Goal: Task Accomplishment & Management: Use online tool/utility

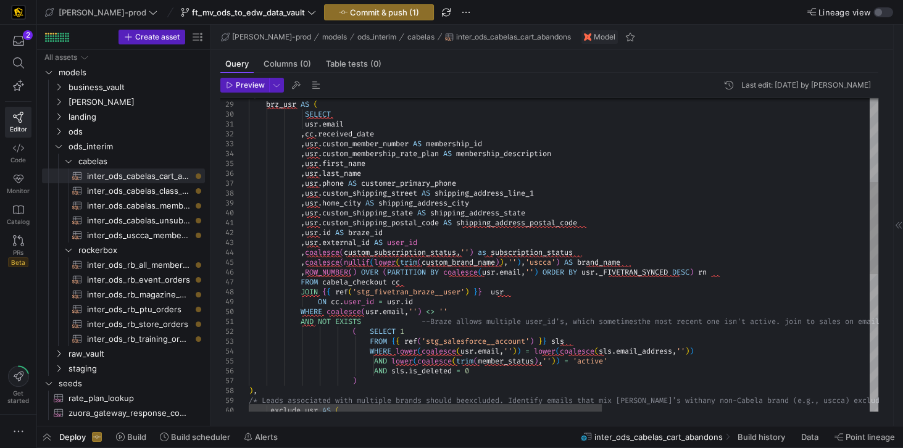
scroll to position [9, 448]
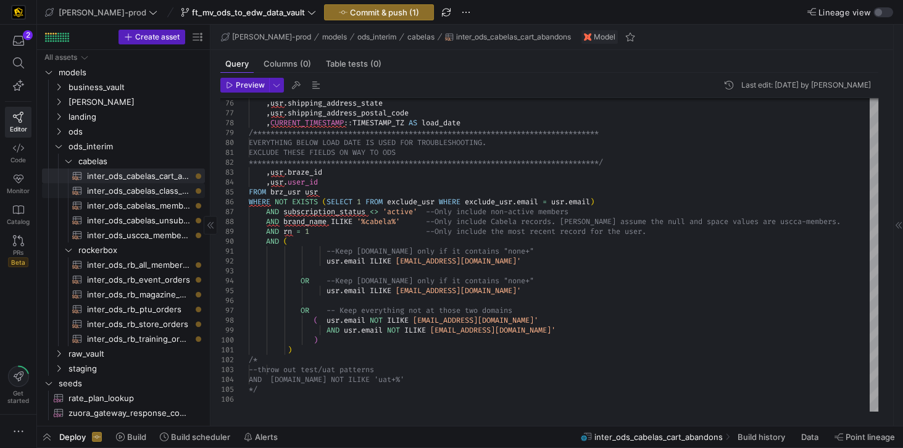
click at [151, 191] on span "inter_ods_cabelas_class_event_registrants​​​​​​​​​​" at bounding box center [139, 191] width 104 height 14
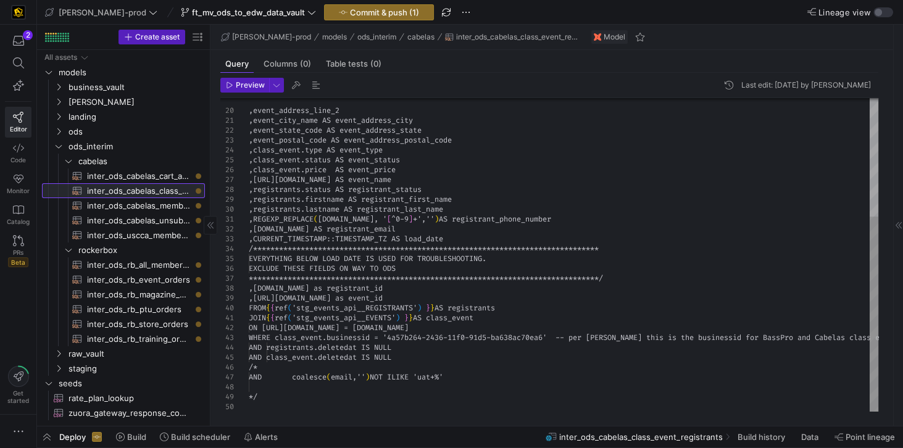
scroll to position [9, 443]
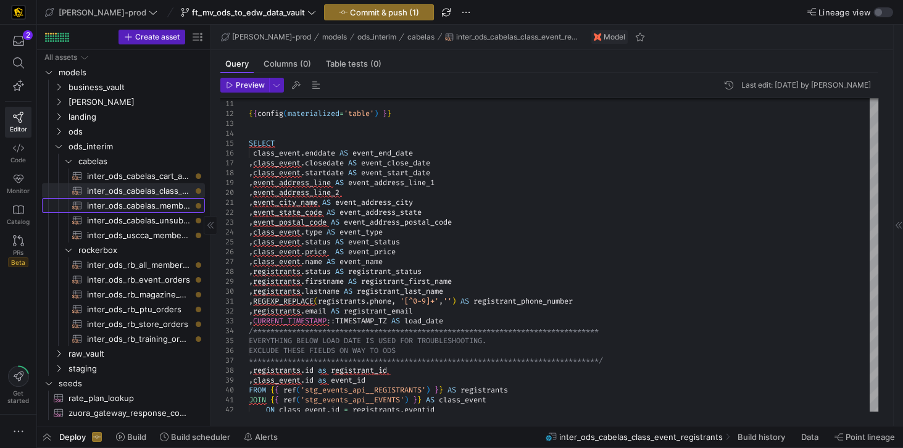
click at [153, 202] on span "inter_ods_cabelas_membership_purchase​​​​​​​​​​" at bounding box center [139, 206] width 104 height 14
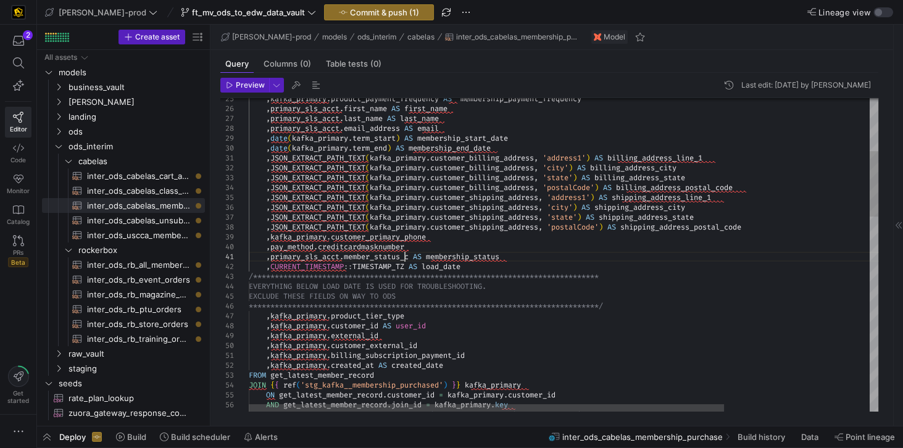
scroll to position [9, 0]
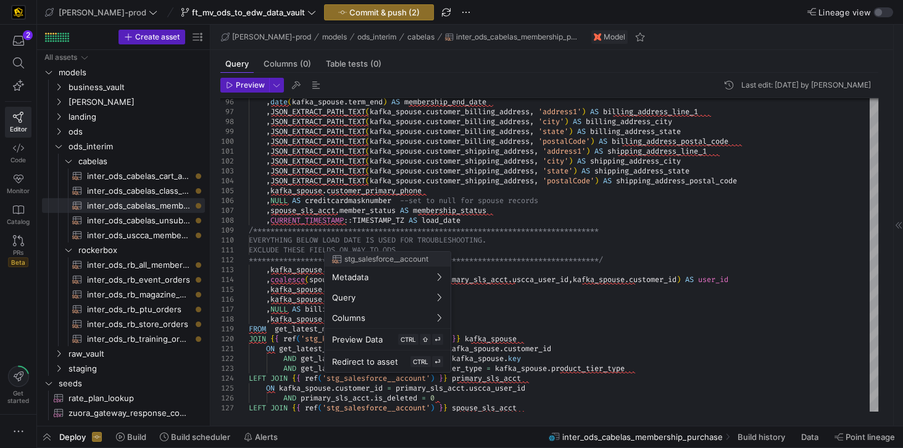
click at [638, 321] on div at bounding box center [451, 224] width 903 height 448
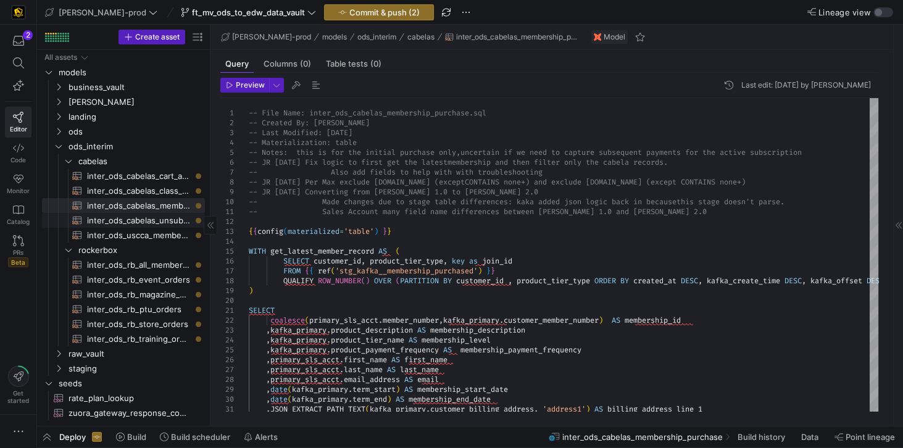
click at [152, 222] on span "inter_ods_cabelas_unsubscribe​​​​​​​​​​" at bounding box center [139, 221] width 104 height 14
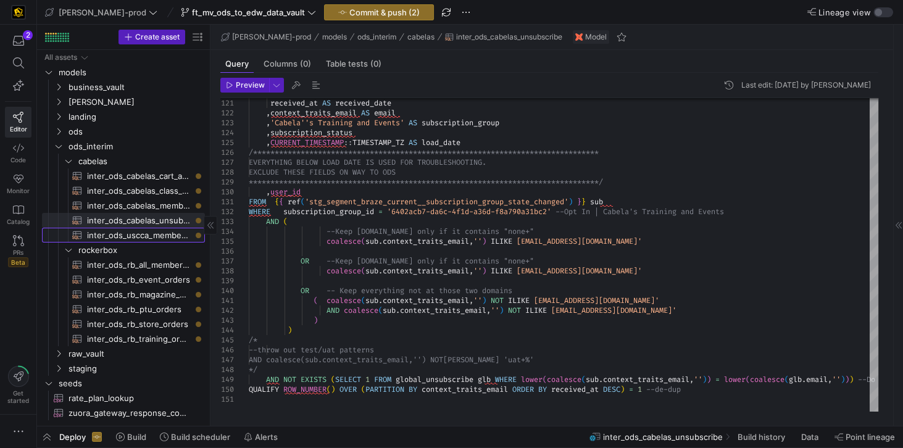
click at [159, 239] on span "inter_ods_uscca_member_supression​​​​​​​​​​" at bounding box center [139, 235] width 104 height 14
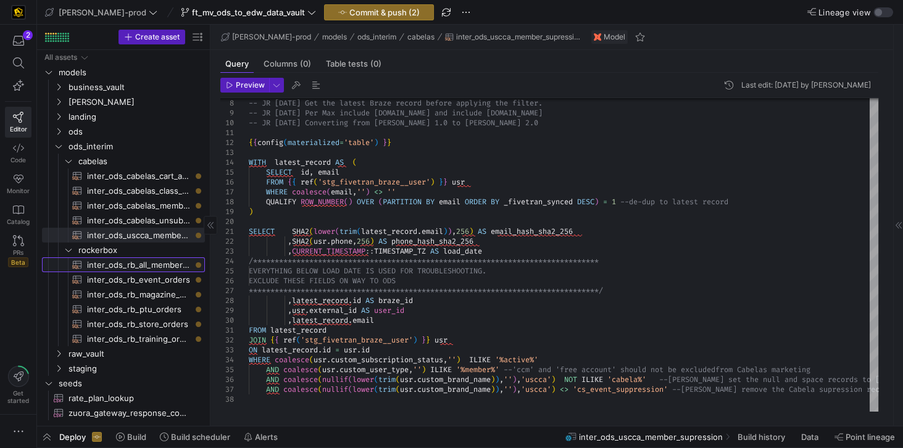
click at [150, 267] on span "inter_ods_rb_all_membership_sale​​​​​​​​​​" at bounding box center [139, 265] width 104 height 14
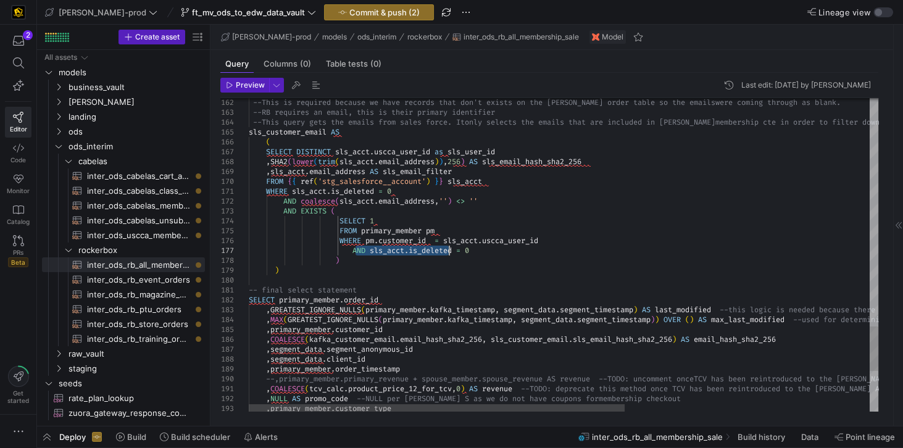
scroll to position [9, 297]
drag, startPoint x: 356, startPoint y: 251, endPoint x: 482, endPoint y: 247, distance: 125.9
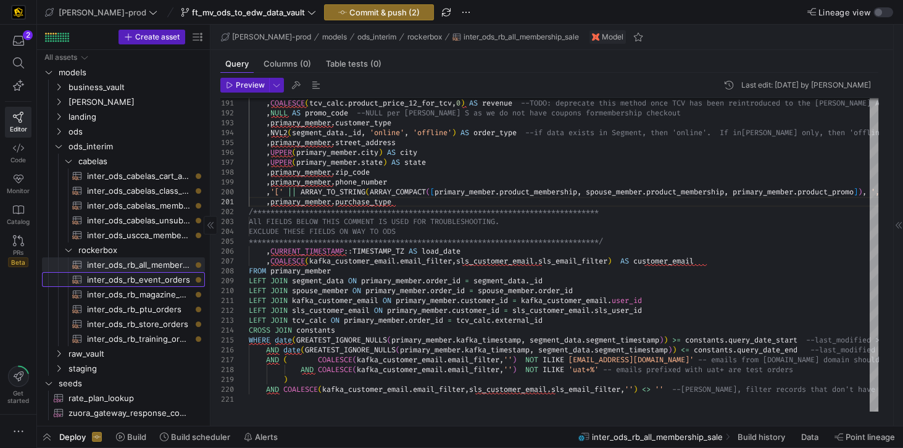
click at [159, 280] on span "inter_ods_rb_event_orders​​​​​​​​​​" at bounding box center [139, 280] width 104 height 14
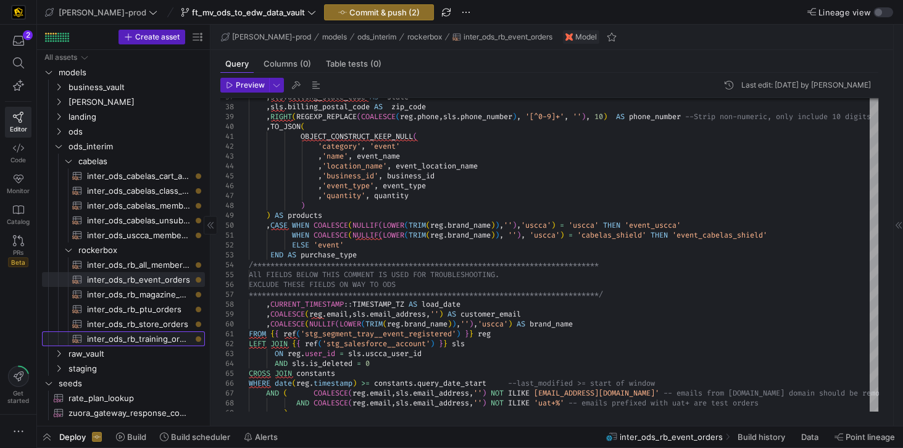
click at [146, 341] on span "inter_ods_rb_training_orders​​​​​​​​​​" at bounding box center [139, 339] width 104 height 14
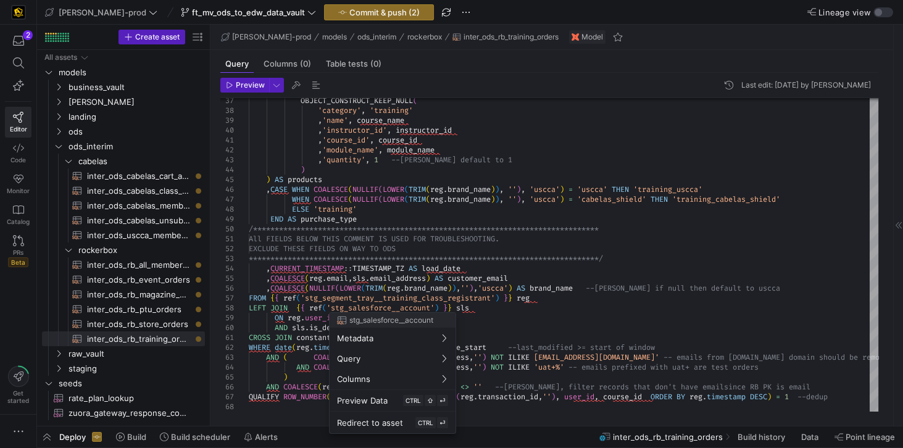
click at [149, 294] on div at bounding box center [451, 224] width 903 height 448
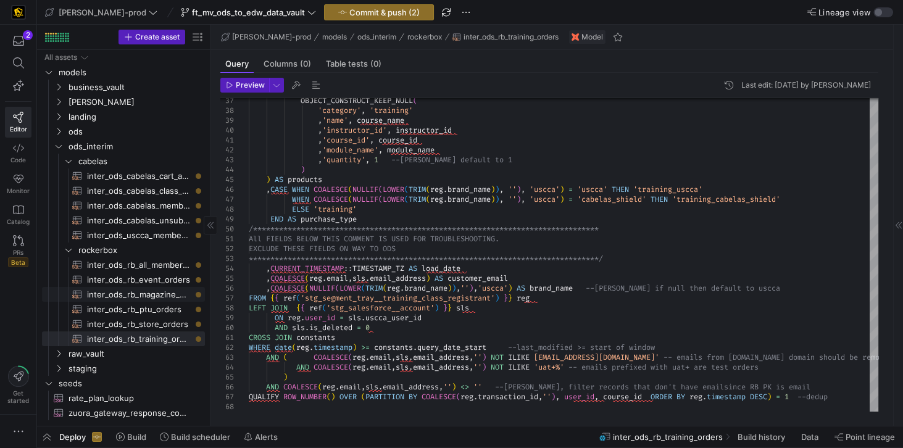
click at [149, 294] on span "inter_ods_rb_magazine_orders​​​​​​​​​​" at bounding box center [139, 295] width 104 height 14
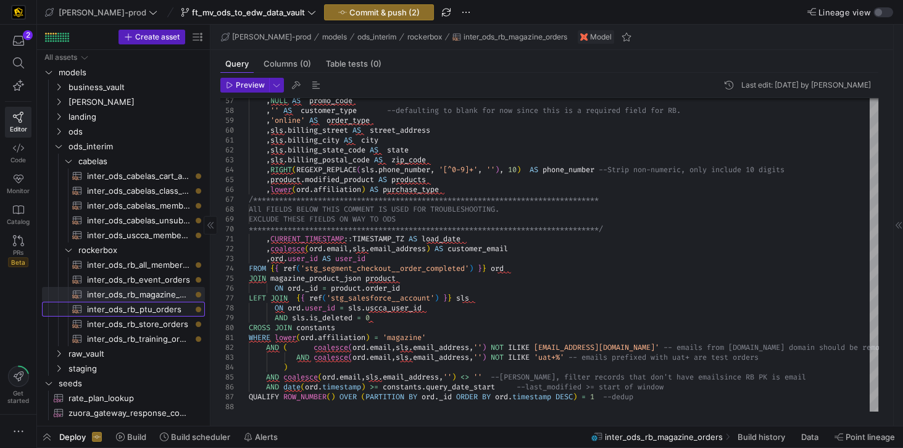
click at [141, 309] on span "inter_ods_rb_ptu_orders​​​​​​​​​​" at bounding box center [139, 309] width 104 height 14
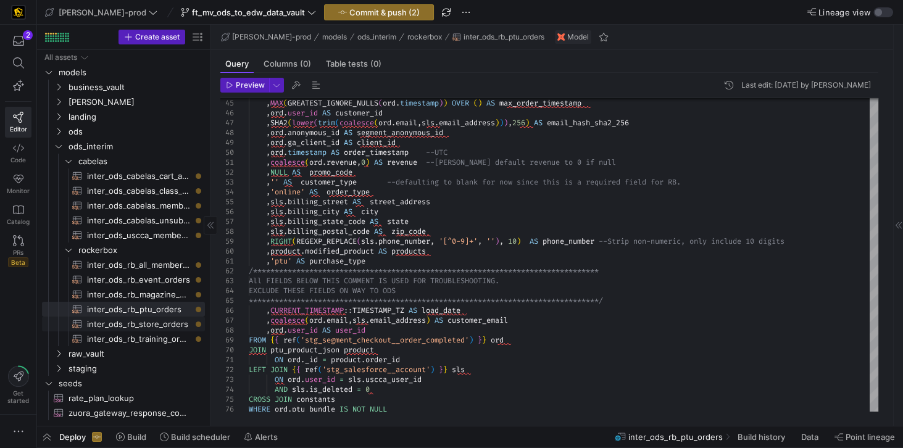
click at [117, 328] on span "inter_ods_rb_store_orders​​​​​​​​​​" at bounding box center [139, 324] width 104 height 14
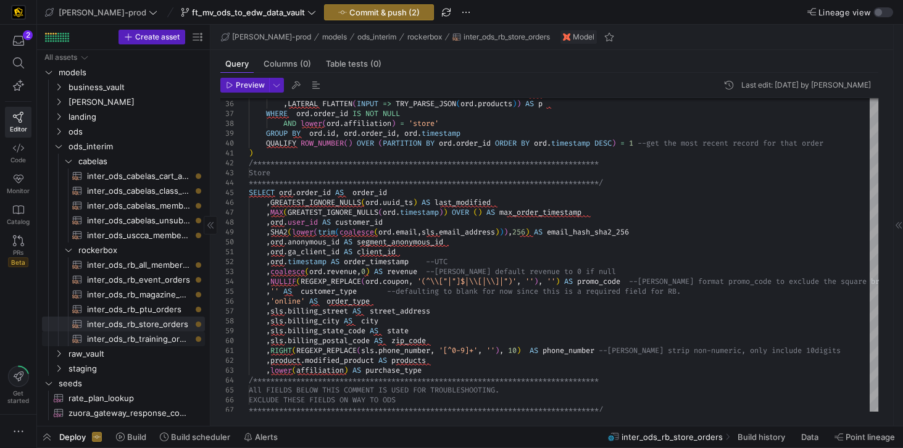
click at [144, 339] on span "inter_ods_rb_training_orders​​​​​​​​​​" at bounding box center [139, 339] width 104 height 14
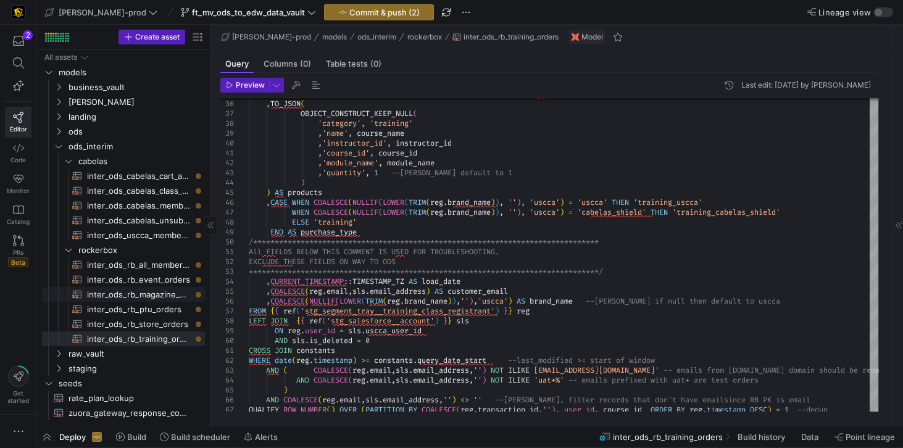
click at [156, 295] on span "inter_ods_rb_magazine_orders​​​​​​​​​​" at bounding box center [139, 295] width 104 height 14
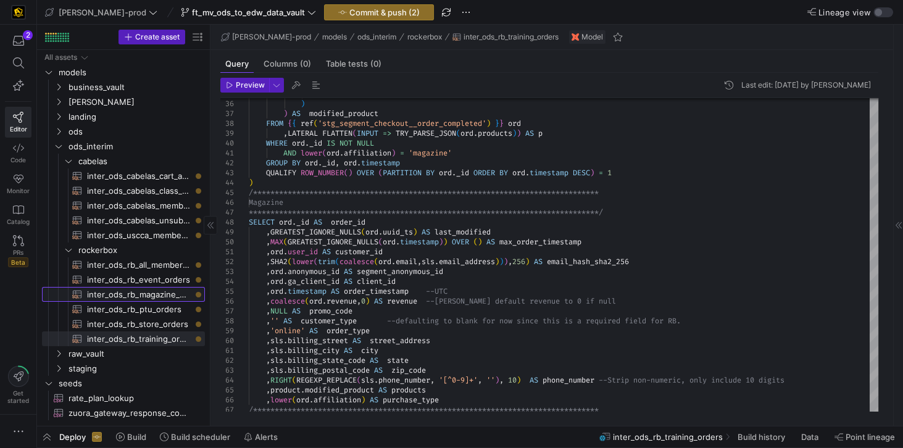
type textarea "-- File Name: inter_ods_rb_magazine_orders.sql -- Created By: Jess Rabida -- La…"
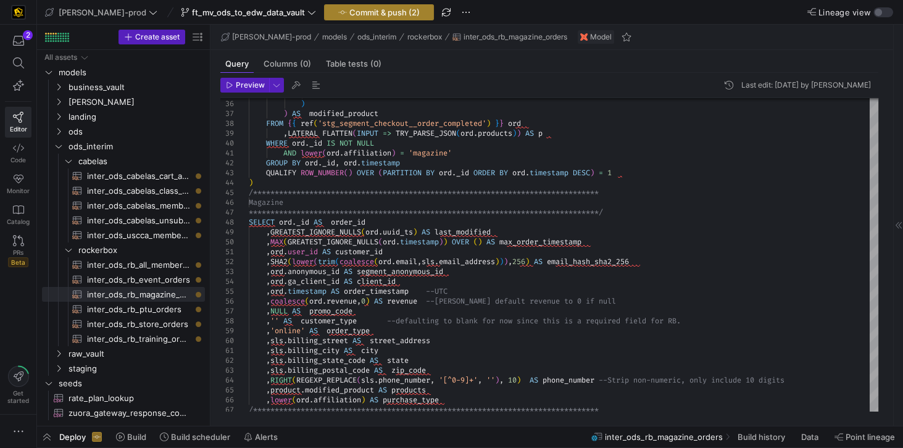
click at [349, 16] on span "Commit & push (2)" at bounding box center [384, 12] width 70 height 10
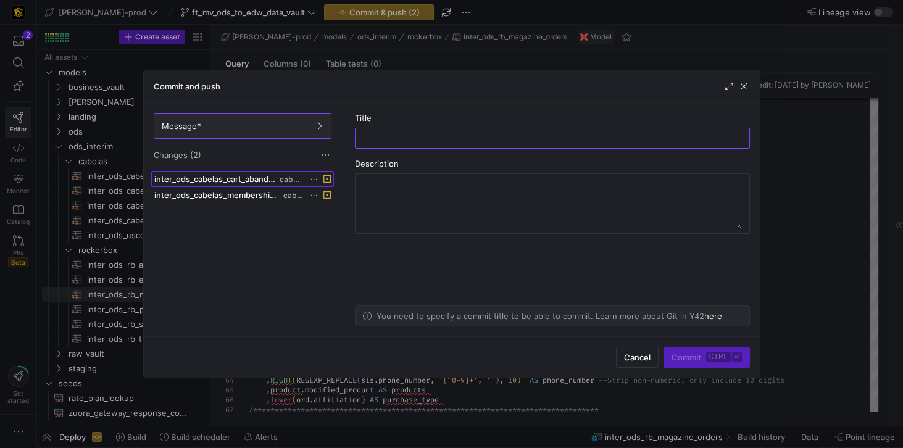
click at [229, 174] on span "inter_ods_cabelas_cart_abandons.sql" at bounding box center [215, 179] width 123 height 10
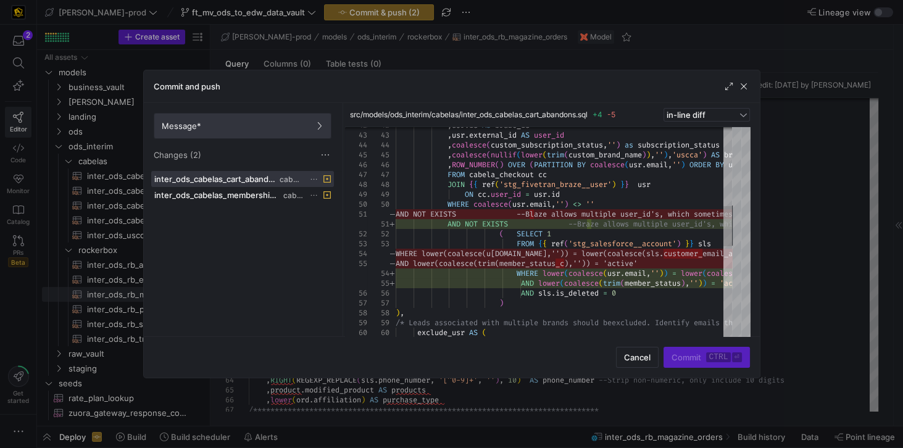
click at [276, 129] on span "Message*" at bounding box center [243, 126] width 162 height 10
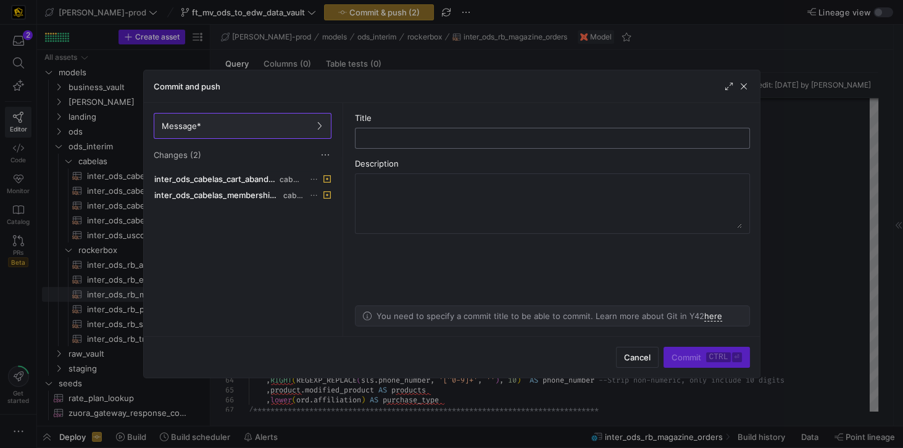
click at [391, 144] on div at bounding box center [552, 138] width 374 height 20
click at [363, 136] on div at bounding box center [552, 138] width 379 height 20
paste input "Converting from EDW 1.0 to EDW 2.0"
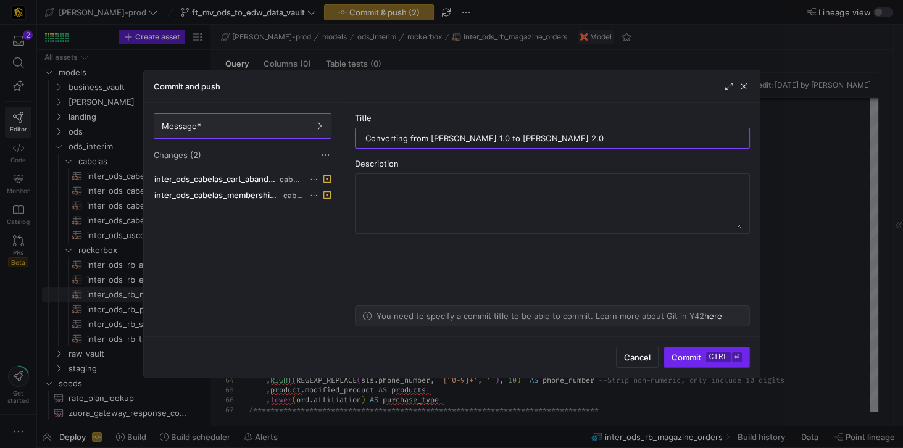
type input "Converting from EDW 1.0 to EDW 2.0"
click at [697, 359] on span "Commit ctrl ⏎" at bounding box center [706, 357] width 70 height 10
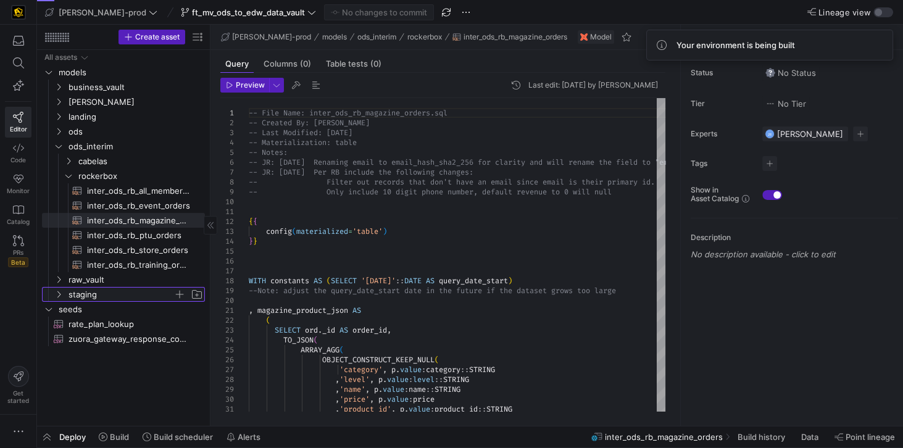
click at [105, 297] on span "staging" at bounding box center [121, 295] width 105 height 14
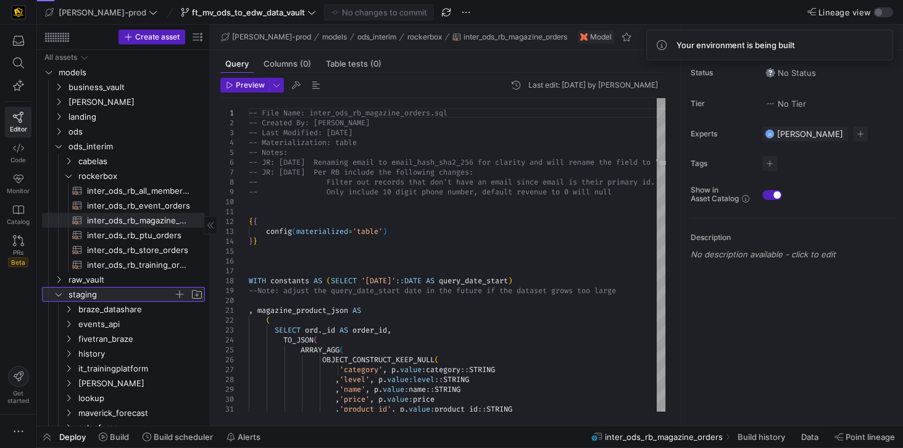
click at [89, 294] on span "staging" at bounding box center [121, 295] width 105 height 14
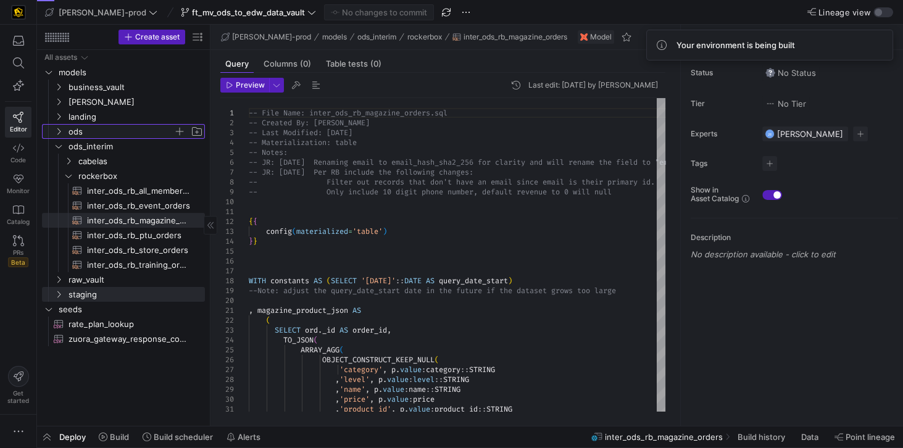
click at [101, 133] on span "ods" at bounding box center [121, 132] width 105 height 14
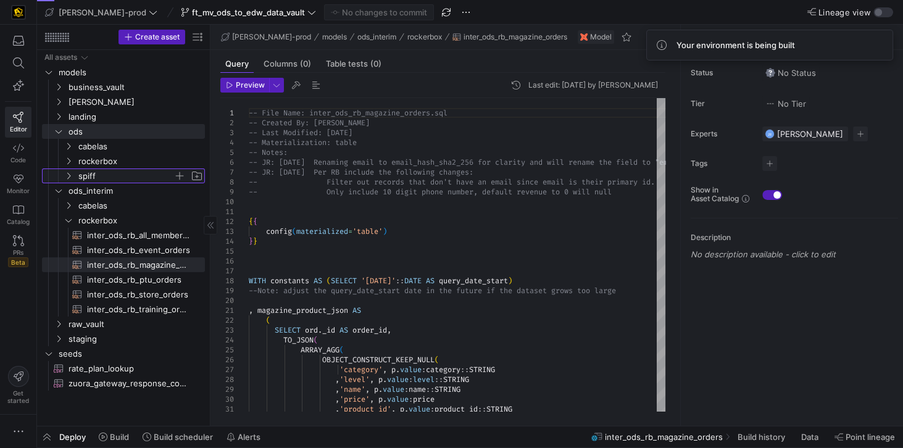
click at [101, 173] on span "spiff" at bounding box center [125, 176] width 95 height 14
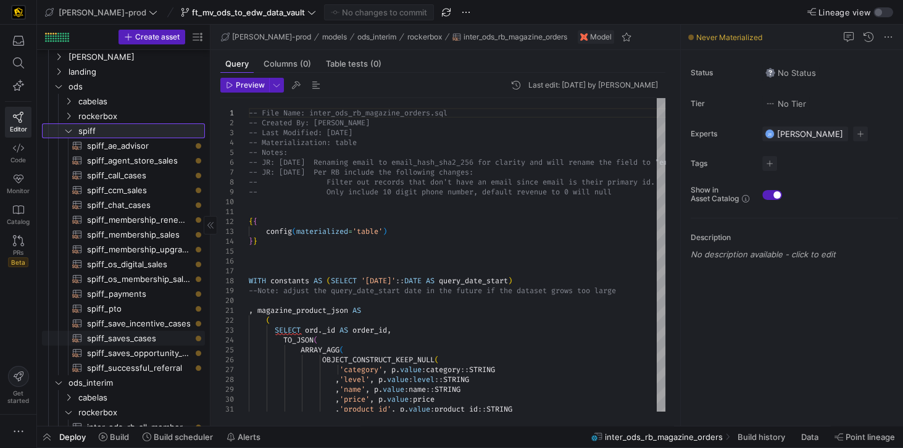
scroll to position [35, 0]
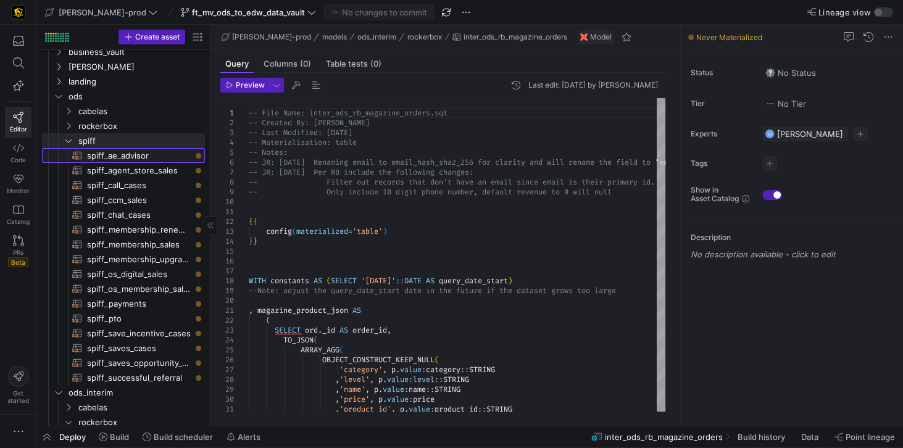
click at [139, 156] on span "spiff_ae_advisor​​​​​​​​​​" at bounding box center [139, 156] width 104 height 14
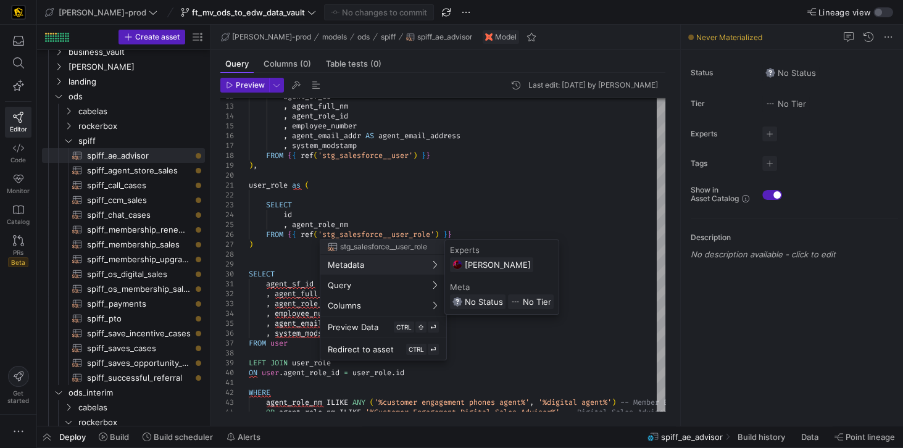
click at [495, 146] on div at bounding box center [451, 224] width 903 height 448
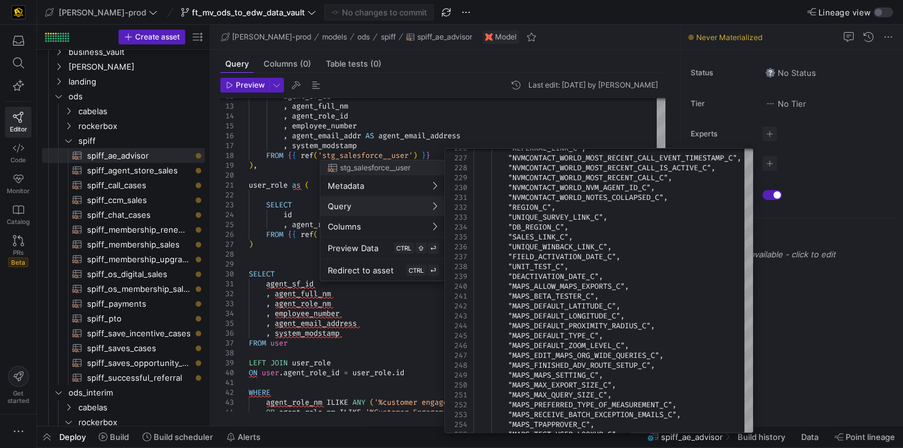
click at [405, 120] on div at bounding box center [451, 224] width 903 height 448
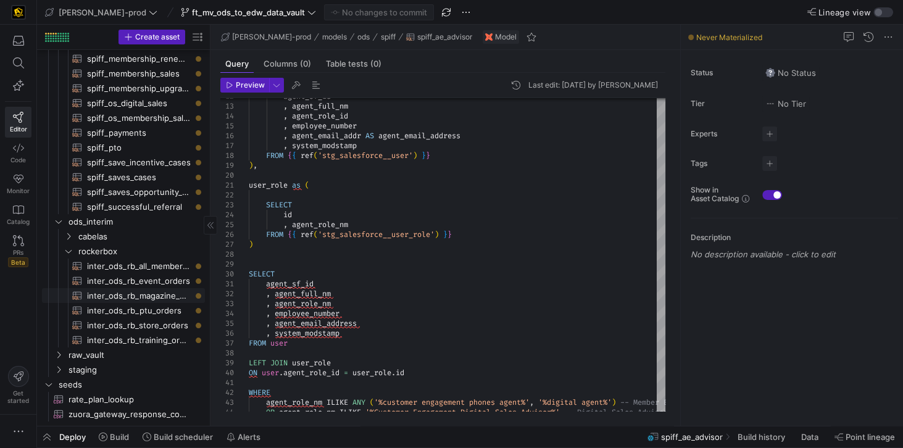
scroll to position [201, 0]
click at [102, 238] on span "cabelas" at bounding box center [125, 237] width 95 height 14
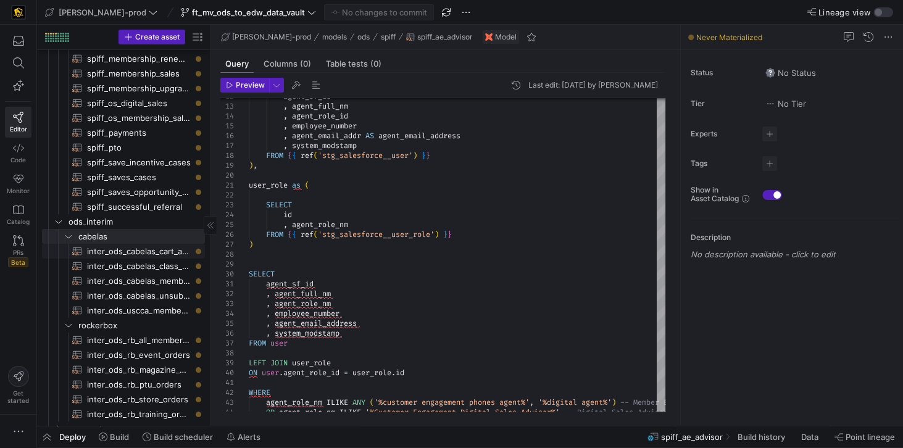
click at [111, 248] on span "inter_ods_cabelas_cart_abandons​​​​​​​​​​" at bounding box center [139, 251] width 104 height 14
type textarea "-- File Name: inter_ods_cabelas_cart_abandons.sql -- Created By: Jess Rabida --…"
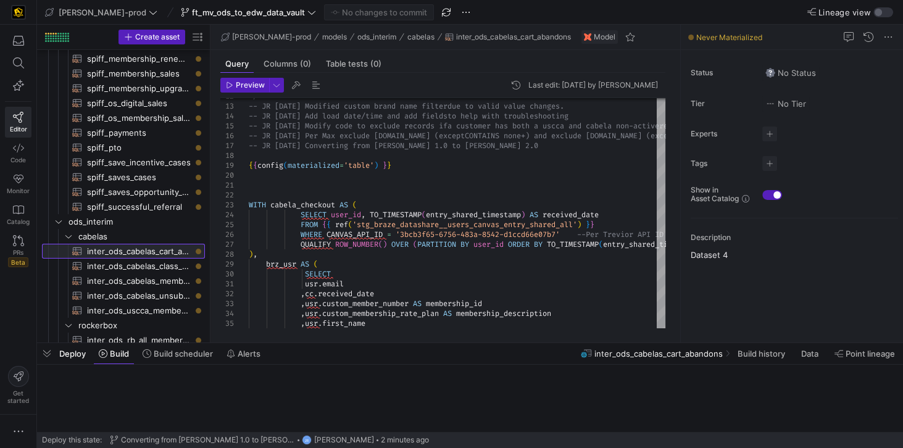
drag, startPoint x: 320, startPoint y: 427, endPoint x: 329, endPoint y: 344, distance: 83.8
click at [329, 344] on div at bounding box center [470, 343] width 866 height 5
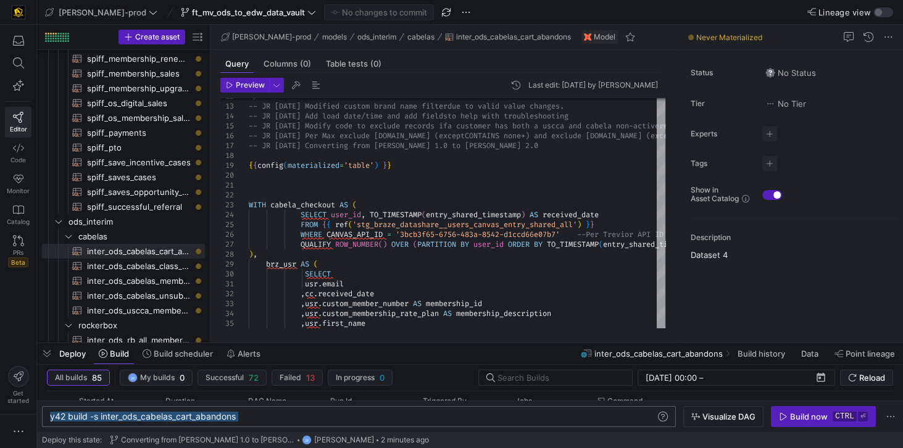
drag, startPoint x: 250, startPoint y: 420, endPoint x: 48, endPoint y: 415, distance: 202.5
click at [50, 415] on div "y42 build -s inter_ods_cabelas_cart_abandons" at bounding box center [353, 417] width 607 height 10
type textarea "y42 build -s +ods_interim.cabelas.*"
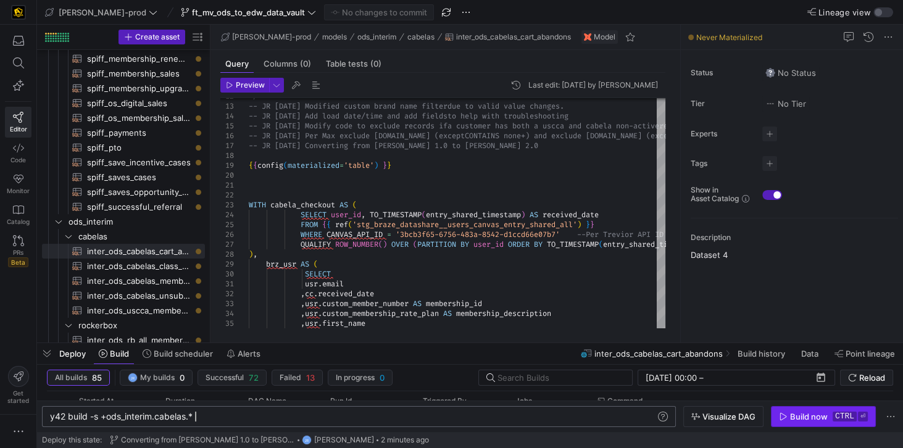
click at [800, 421] on div "Build now" at bounding box center [809, 417] width 38 height 10
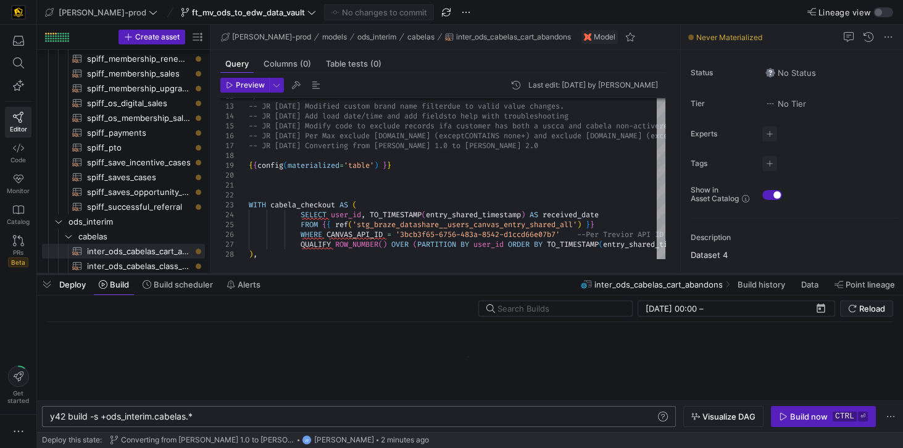
drag, startPoint x: 446, startPoint y: 344, endPoint x: 444, endPoint y: 275, distance: 69.1
click at [444, 275] on div at bounding box center [470, 274] width 866 height 5
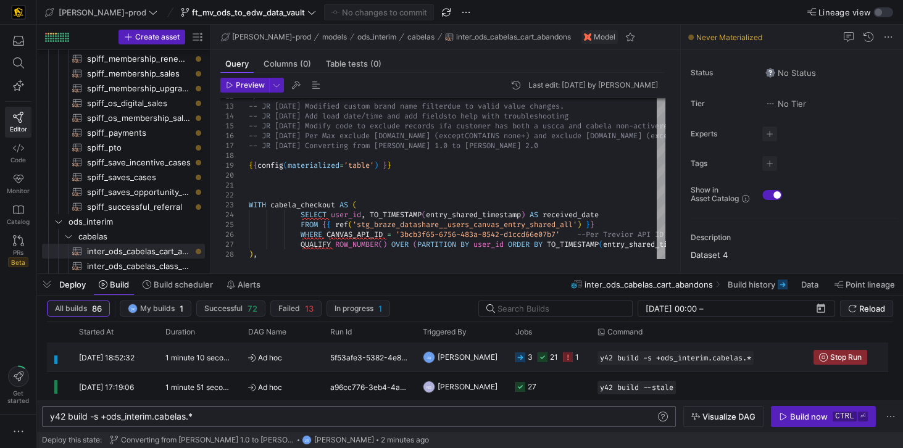
click at [565, 355] on icon "Press SPACE to select this row." at bounding box center [568, 357] width 10 height 10
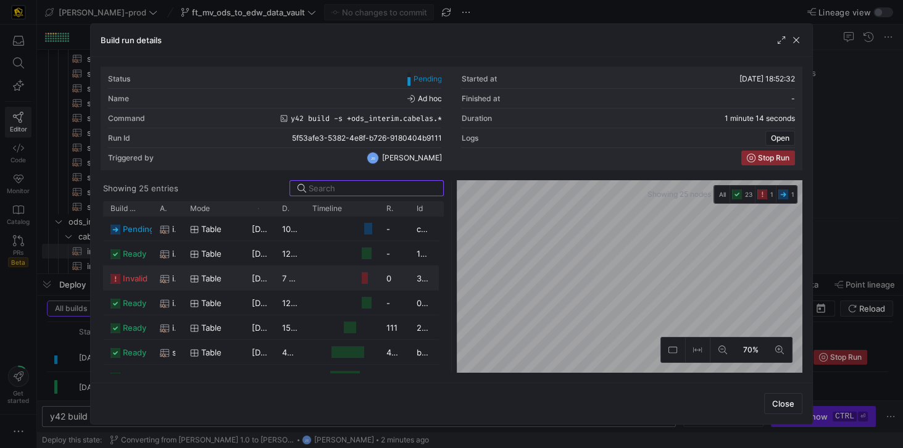
click at [317, 279] on y42-job-duration-timeline-cell-renderer "Press SPACE to select this row." at bounding box center [341, 278] width 59 height 23
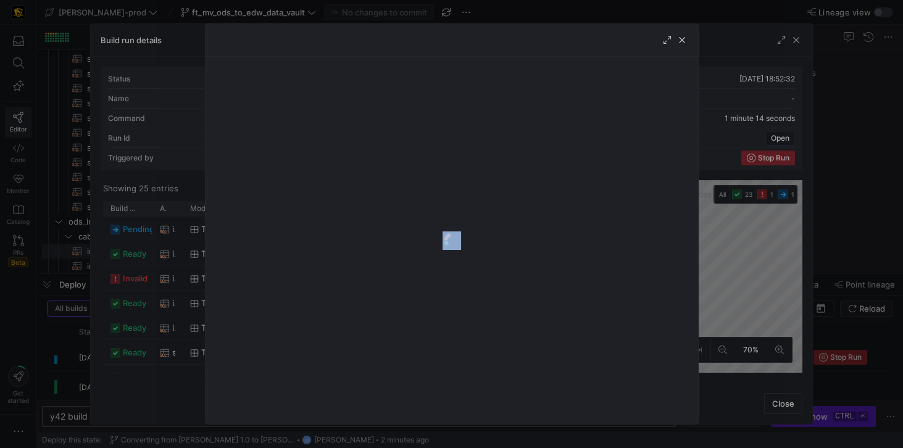
click at [317, 279] on y42-logo-loader at bounding box center [451, 240] width 473 height 347
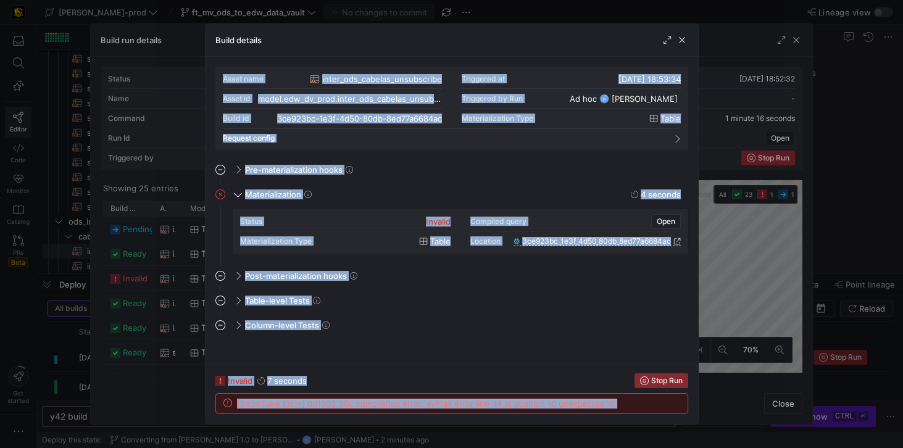
click at [491, 405] on span "[Snowflake Error] 001003 SQL compilation error: syntax error line 44 at positio…" at bounding box center [427, 404] width 380 height 10
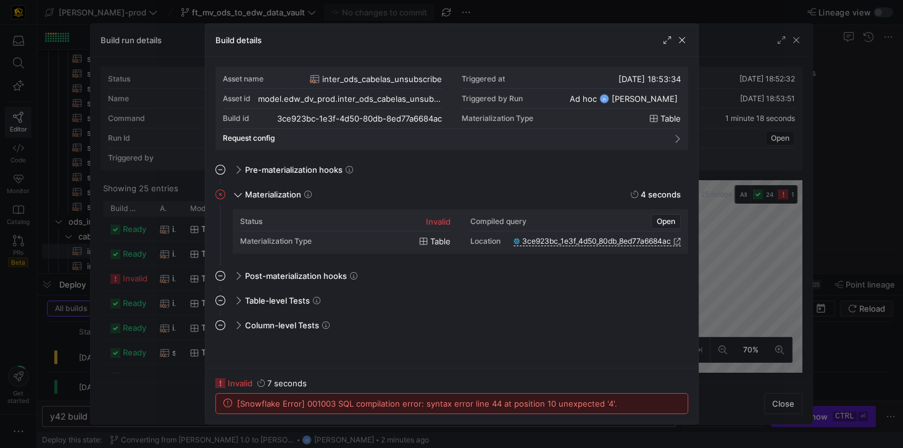
click at [556, 407] on span "[Snowflake Error] 001003 SQL compilation error: syntax error line 44 at positio…" at bounding box center [427, 404] width 380 height 10
click at [678, 44] on span "button" at bounding box center [682, 40] width 12 height 12
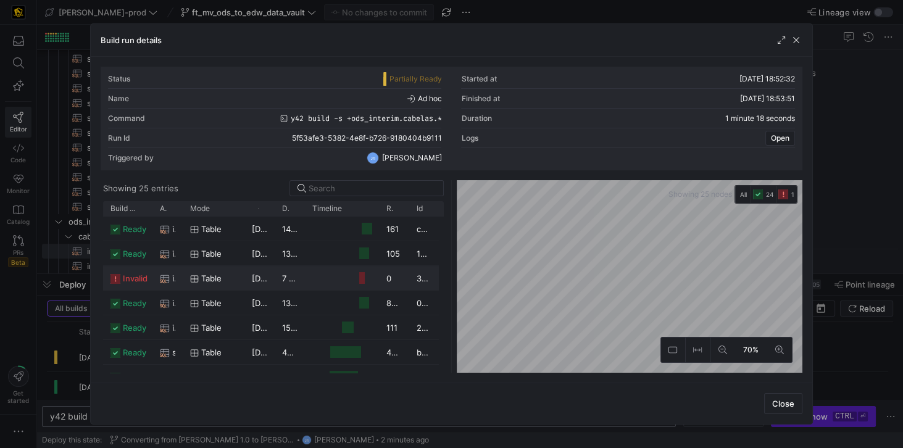
click at [418, 274] on div "3ce923bc-1e3f-4d50-80db-8ed77a6684ac" at bounding box center [424, 278] width 30 height 24
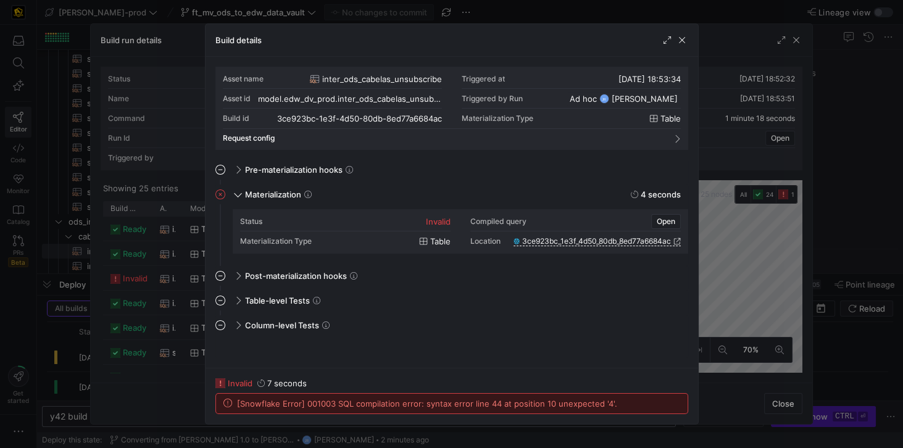
click at [373, 403] on span "[Snowflake Error] 001003 SQL compilation error: syntax error line 44 at positio…" at bounding box center [427, 404] width 380 height 10
click at [235, 388] on span "invalid" at bounding box center [240, 383] width 25 height 10
click at [584, 411] on div "[Snowflake Error] 001003 SQL compilation error: syntax error line 44 at positio…" at bounding box center [452, 404] width 472 height 20
click at [586, 410] on div "[Snowflake Error] 001003 SQL compilation error: syntax error line 44 at positio…" at bounding box center [452, 404] width 472 height 20
click at [586, 409] on div "[Snowflake Error] 001003 SQL compilation error: syntax error line 44 at positio…" at bounding box center [452, 404] width 472 height 20
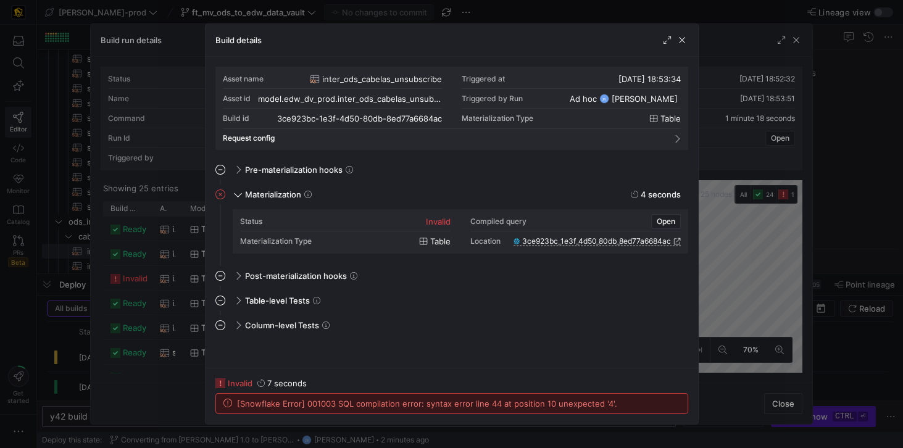
click at [438, 225] on div "invalid" at bounding box center [438, 222] width 25 height 10
click at [668, 223] on span "Open" at bounding box center [666, 221] width 19 height 9
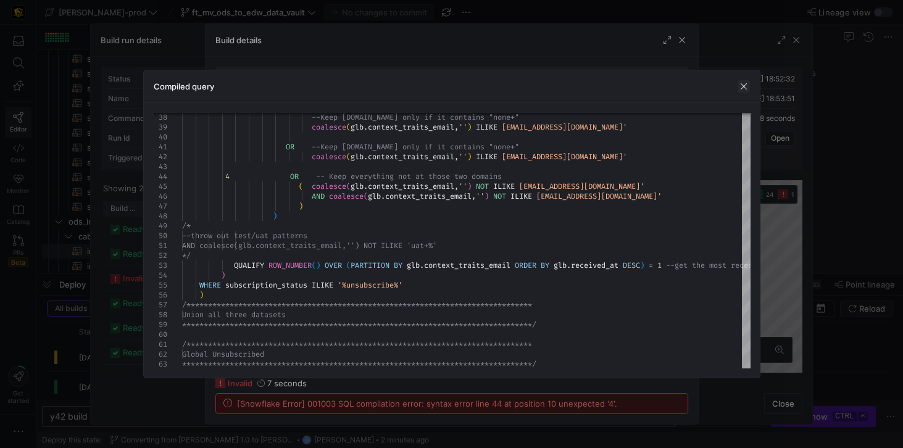
click at [747, 90] on span "button" at bounding box center [744, 86] width 12 height 12
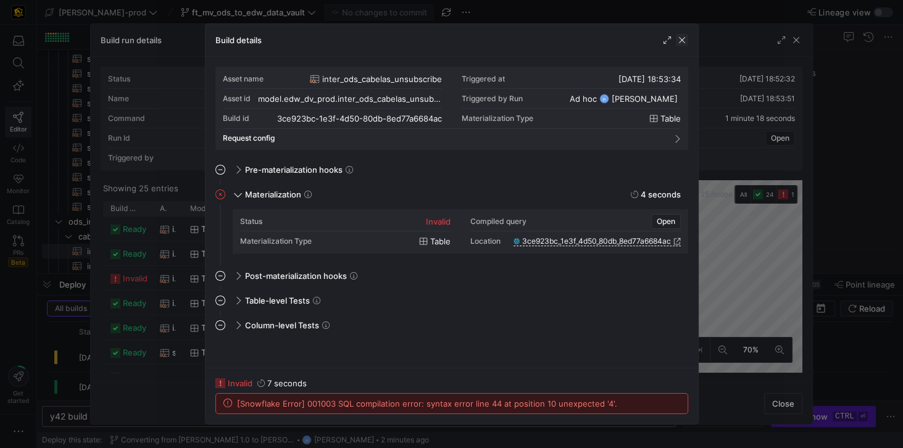
click at [682, 41] on span "button" at bounding box center [682, 40] width 12 height 12
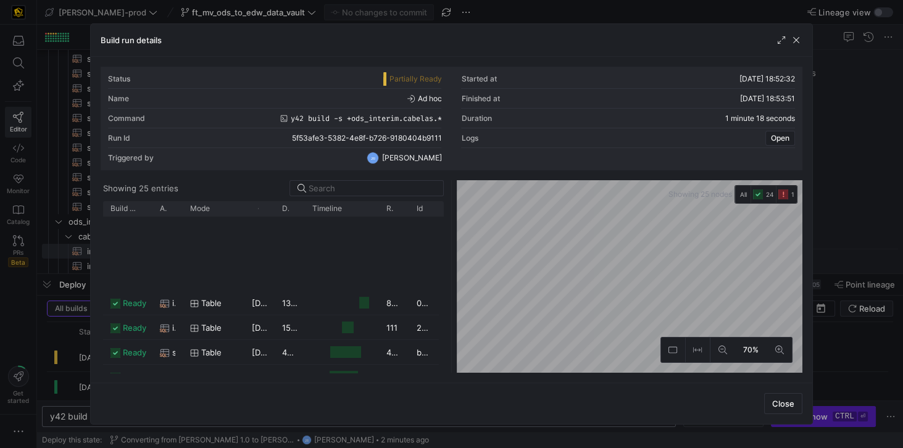
scroll to position [328, 0]
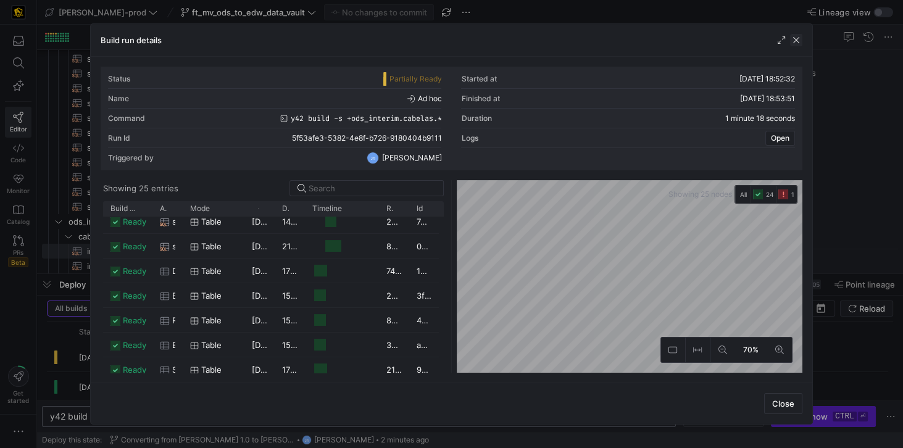
click at [794, 38] on span "button" at bounding box center [796, 40] width 12 height 12
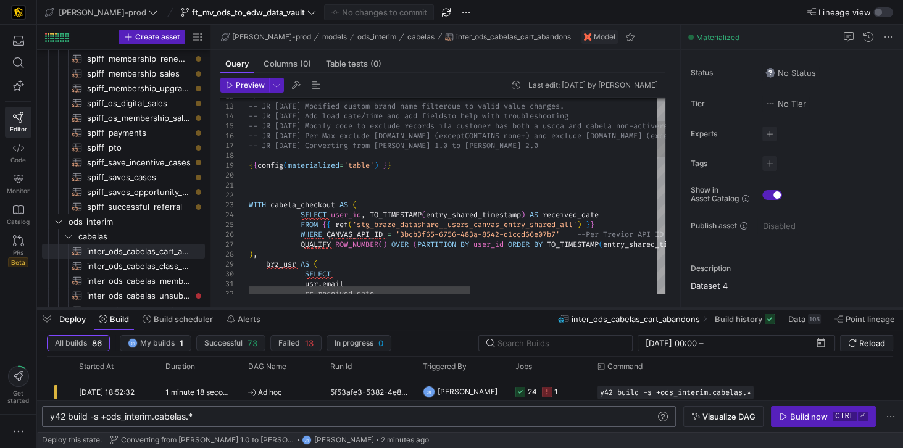
drag, startPoint x: 332, startPoint y: 275, endPoint x: 336, endPoint y: 310, distance: 34.8
click at [336, 310] on div at bounding box center [470, 308] width 866 height 5
click at [144, 292] on span "inter_ods_cabelas_unsubscribe​​​​​​​​​​" at bounding box center [139, 296] width 104 height 14
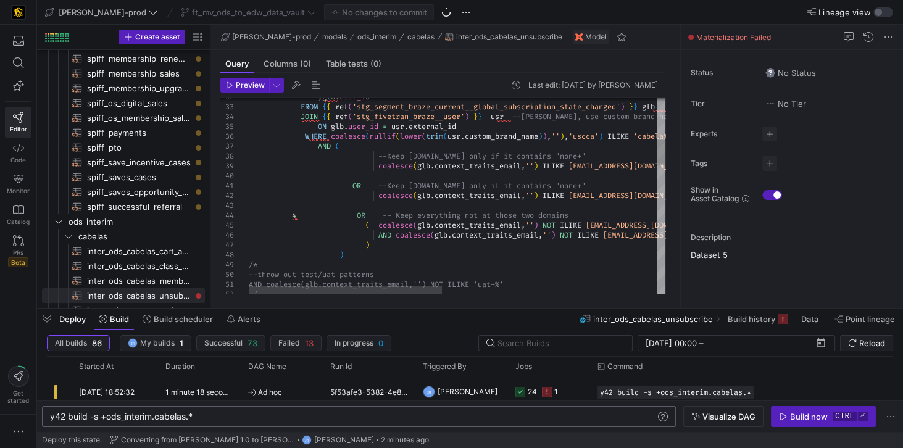
scroll to position [0, 528]
type textarea "OR --Keep deltadefense.com only if it contains "none+" coalesce(glb.context_tra…"
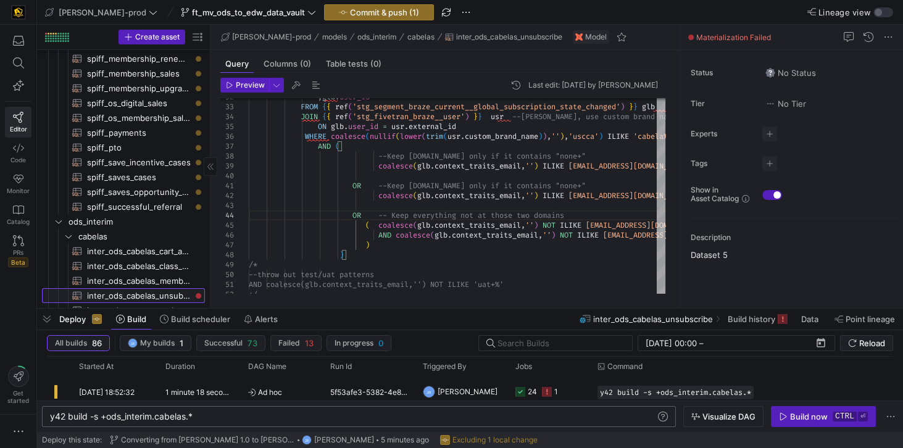
click at [165, 299] on span "inter_ods_cabelas_unsubscribe​​​​​​​​​​" at bounding box center [139, 296] width 104 height 14
click at [350, 10] on span "Commit & push (1)" at bounding box center [384, 12] width 69 height 10
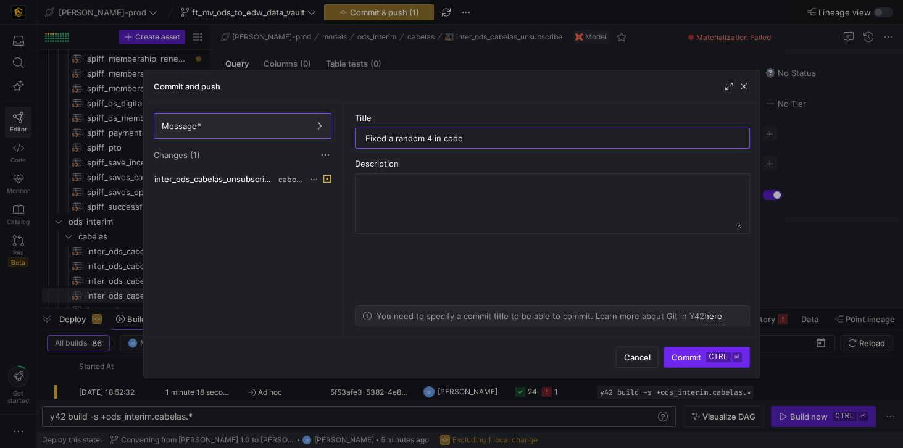
type input "Fixed a random 4 in code"
click at [710, 359] on kbd "ctrl" at bounding box center [718, 357] width 24 height 10
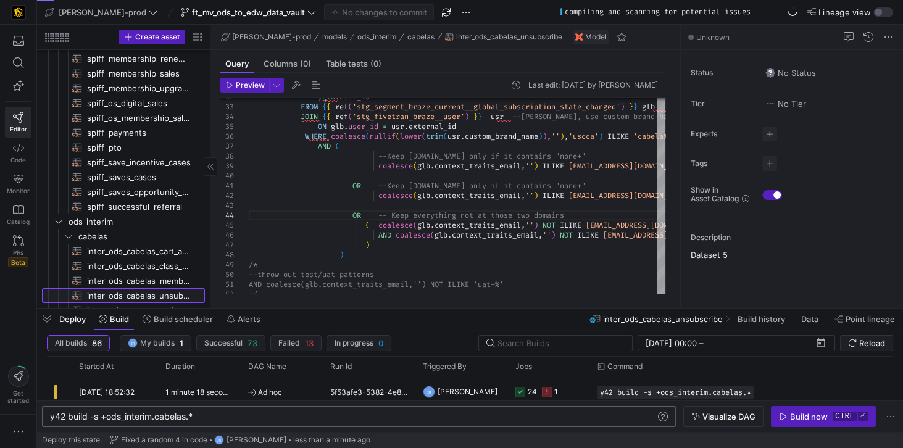
click at [164, 299] on span "inter_ods_cabelas_unsubscribe​​​​​​​​​​" at bounding box center [139, 296] width 104 height 14
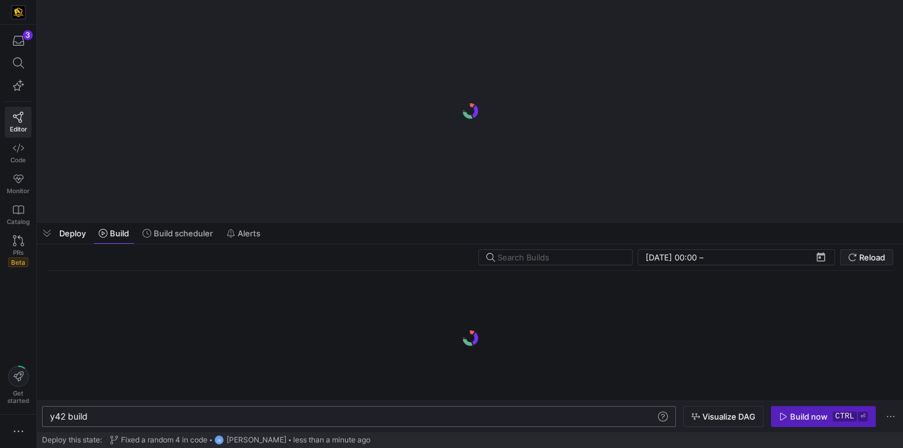
scroll to position [0, 37]
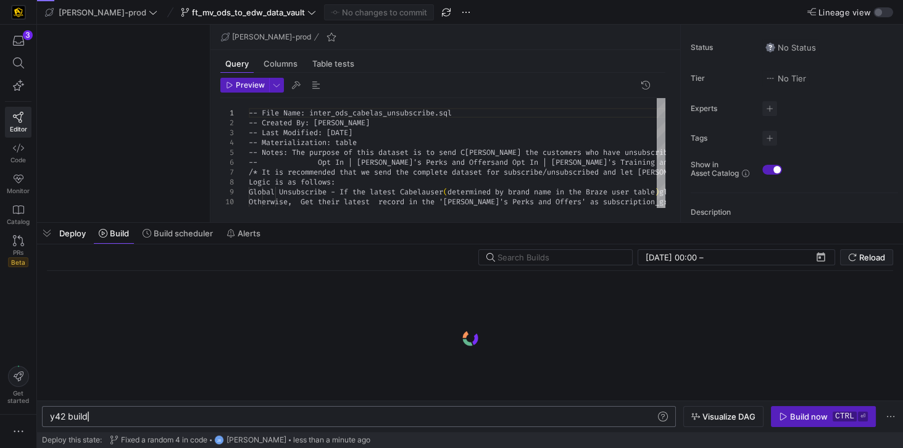
type textarea "y42 build -s inter_ods_cabelas_unsubscribe"
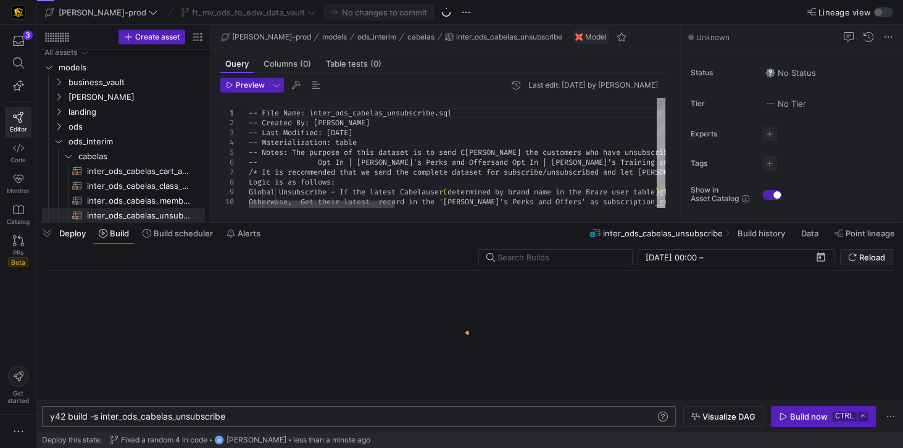
scroll to position [5, 0]
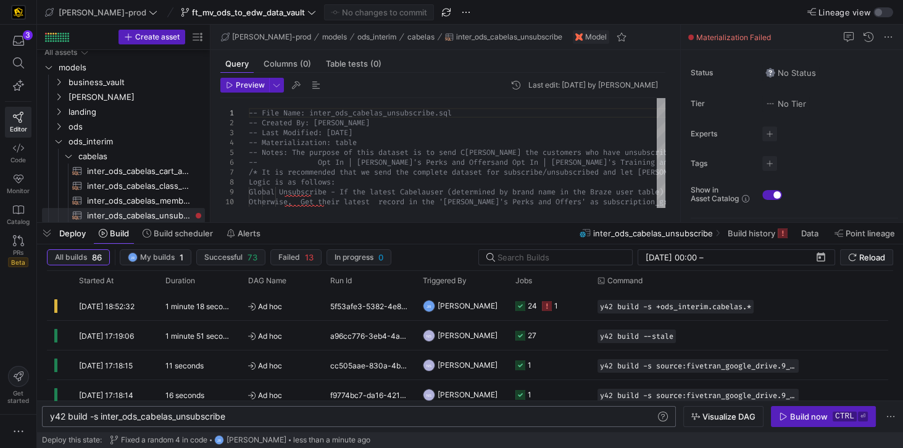
click at [151, 418] on div "y42 build -s inter_ods_cabelas_unsubscribe" at bounding box center [353, 417] width 607 height 10
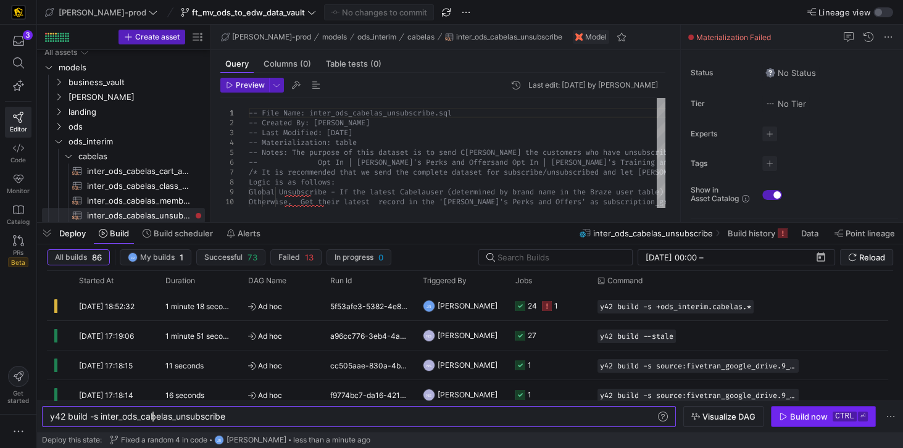
click at [797, 423] on span "button" at bounding box center [823, 417] width 104 height 20
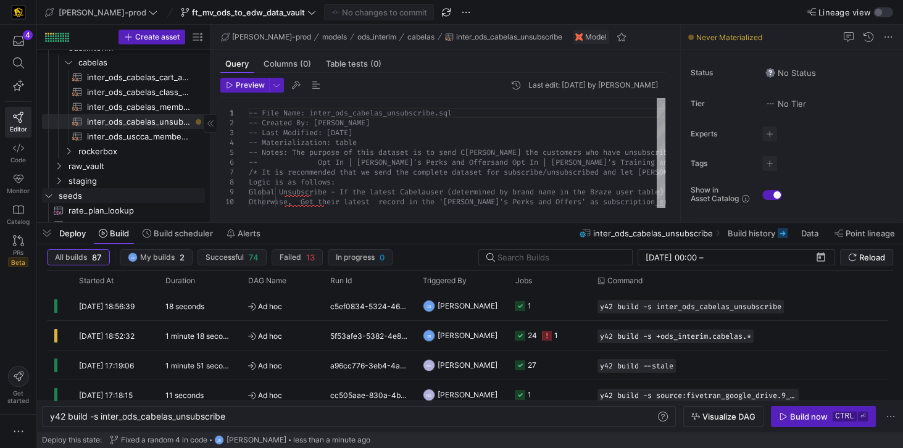
scroll to position [109, 0]
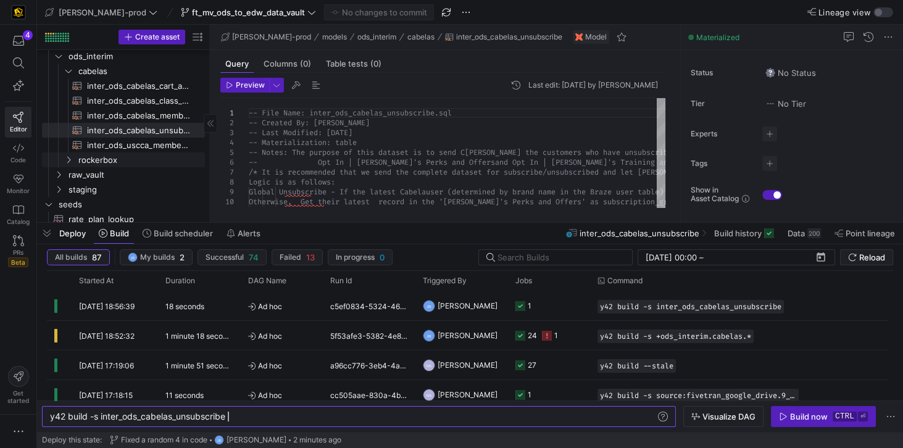
scroll to position [109, 0]
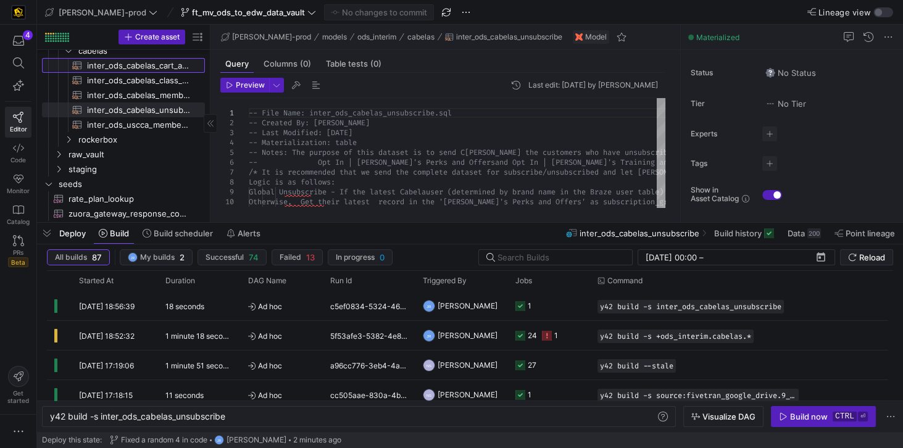
click at [141, 67] on span "inter_ods_cabelas_cart_abandons​​​​​​​​​​" at bounding box center [139, 66] width 104 height 14
type textarea "y42 build -s inter_ods_cabelas_cart_abandons"
type textarea "-- File Name: inter_ods_cabelas_cart_abandons.sql -- Created By: Jess Rabida --…"
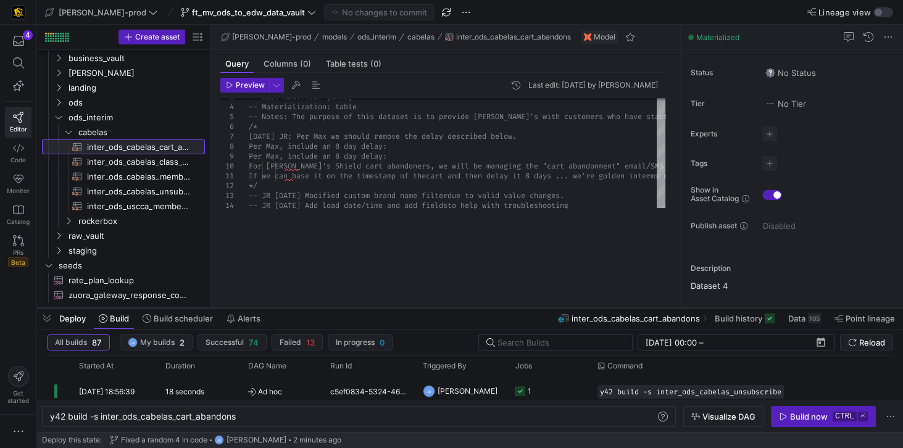
scroll to position [5, 0]
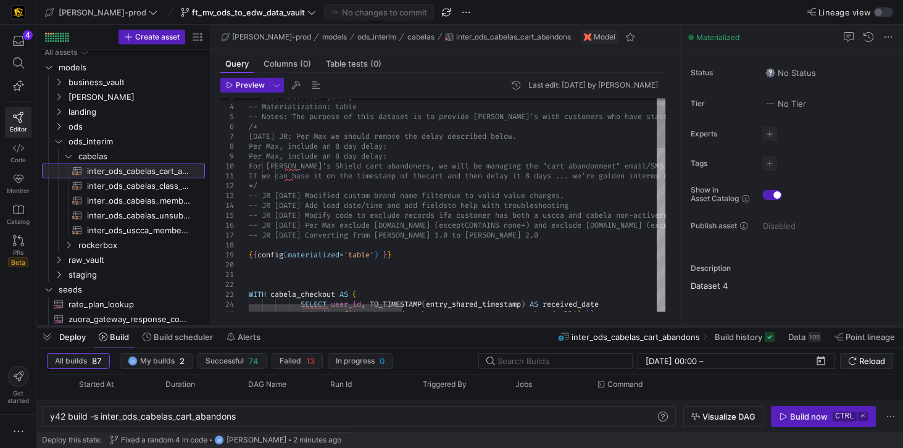
drag, startPoint x: 344, startPoint y: 221, endPoint x: 349, endPoint y: 325, distance: 103.8
click at [349, 325] on div at bounding box center [470, 326] width 866 height 5
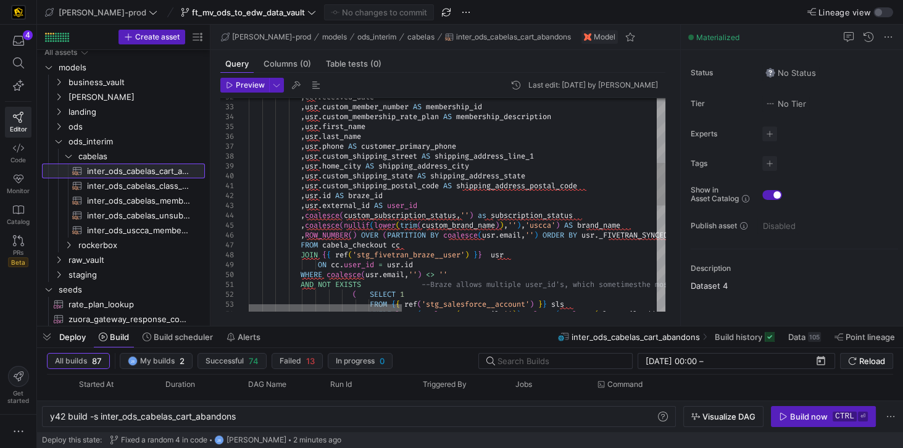
click at [285, 306] on div at bounding box center [325, 307] width 153 height 7
click at [249, 304] on div at bounding box center [325, 307] width 153 height 7
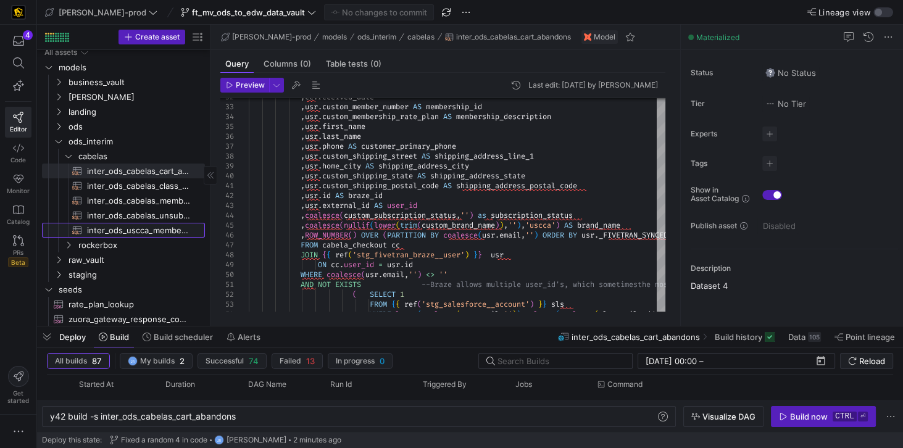
click at [140, 231] on span "inter_ods_uscca_member_supression​​​​​​​​​​" at bounding box center [139, 230] width 104 height 14
type textarea "y42 build -s inter_ods_uscca_member_supression"
type textarea "-- File Name: inter_ods_uscca_member_supression.sql -- Created By: Jes Rabida -…"
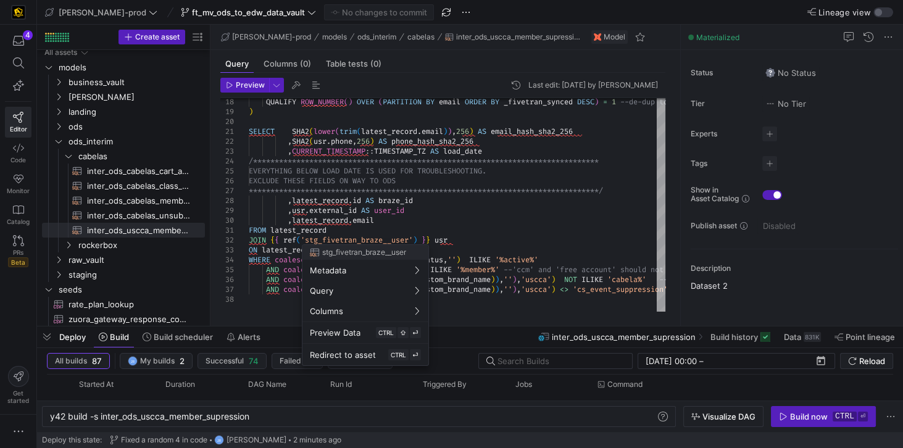
click at [496, 210] on div at bounding box center [451, 224] width 903 height 448
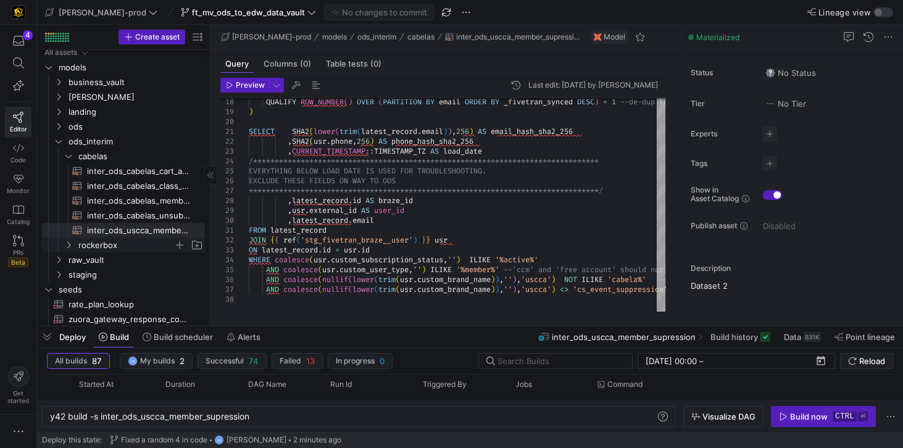
click at [99, 242] on span "rockerbox" at bounding box center [125, 245] width 95 height 14
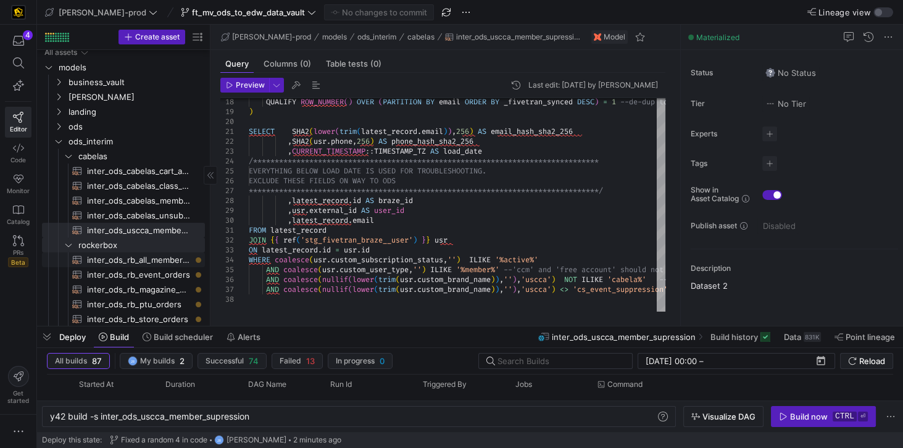
click at [138, 262] on span "inter_ods_rb_all_membership_sale​​​​​​​​​​" at bounding box center [139, 260] width 104 height 14
type textarea "y42 build -s inter_ods_rb_all_membership_sale"
type textarea "-- File Name: inter_ods_rb_all_membership_sale.sql -- Created By: [PERSON_NAME]…"
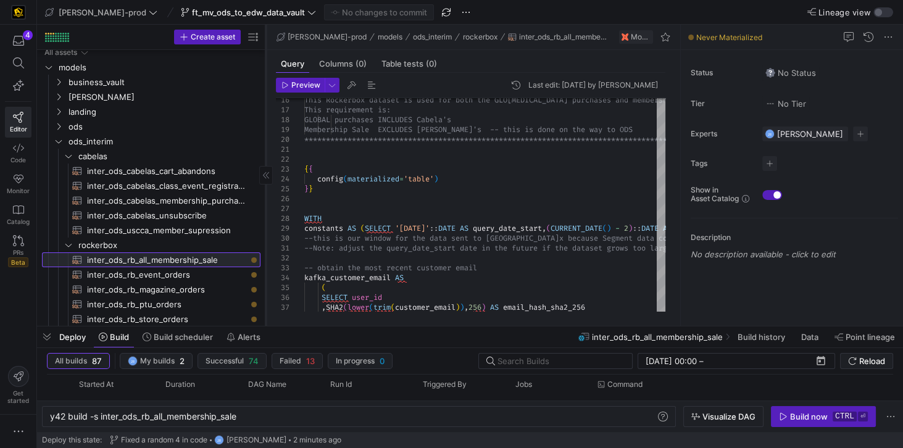
drag, startPoint x: 209, startPoint y: 252, endPoint x: 265, endPoint y: 254, distance: 55.6
click at [265, 254] on div at bounding box center [265, 175] width 1 height 301
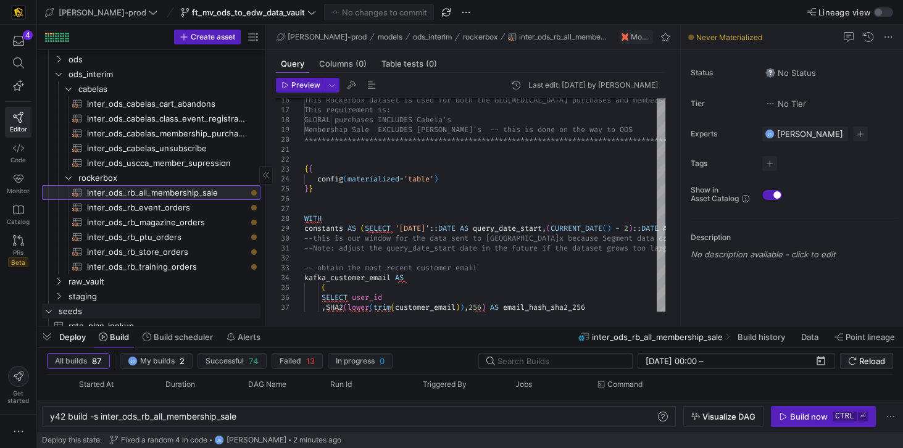
scroll to position [75, 0]
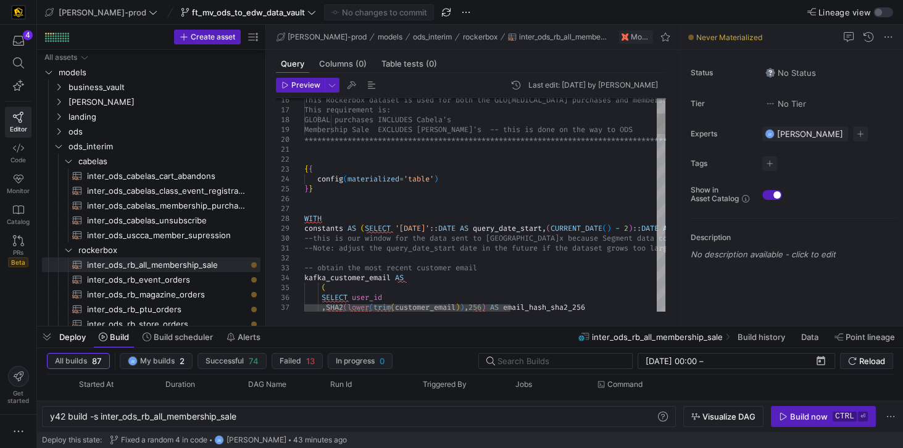
scroll to position [0, 177]
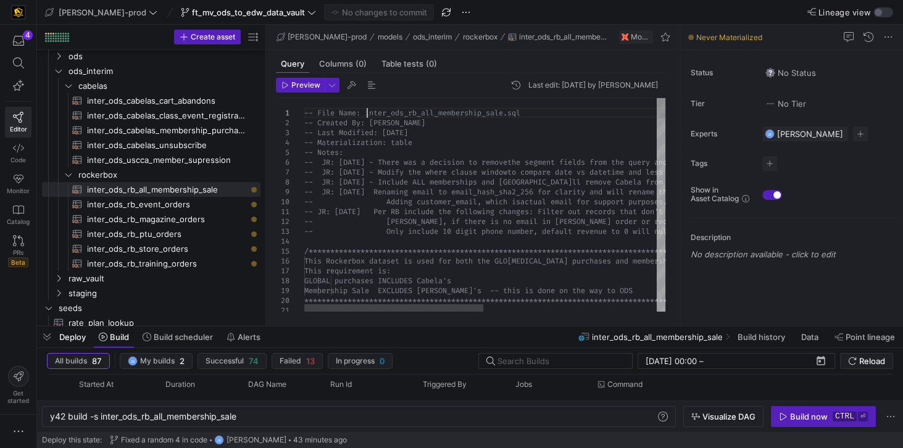
type textarea "-- File Name: inter_ods_rb_all_membership_sale.sql -- Created By: [PERSON_NAME]…"
